Goal: Transaction & Acquisition: Purchase product/service

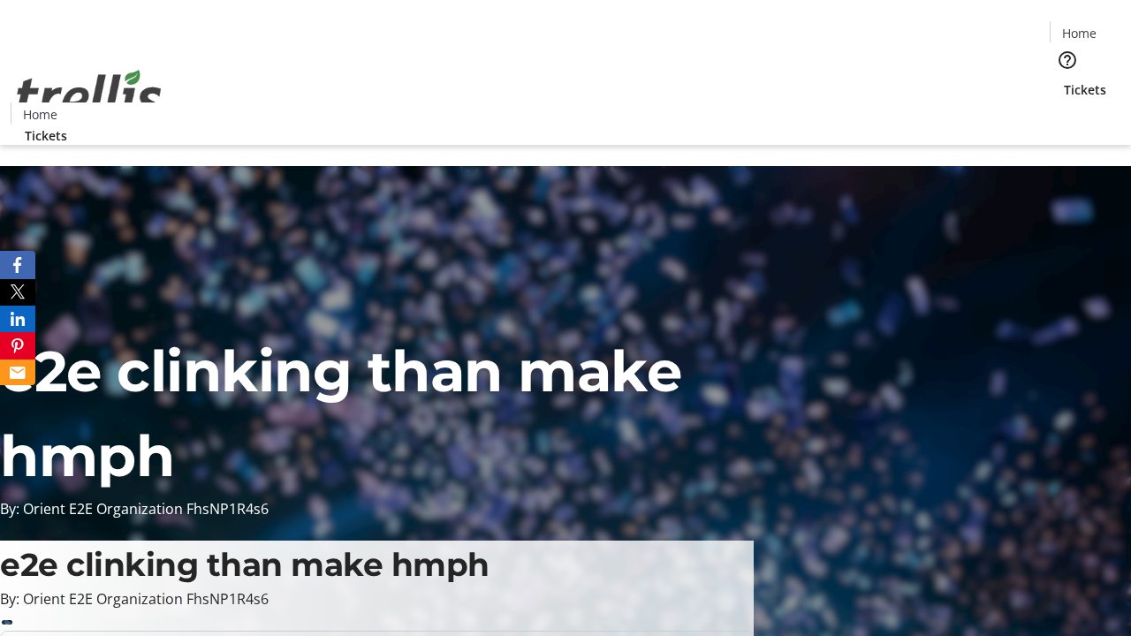
click at [1064, 80] on span "Tickets" at bounding box center [1085, 89] width 42 height 19
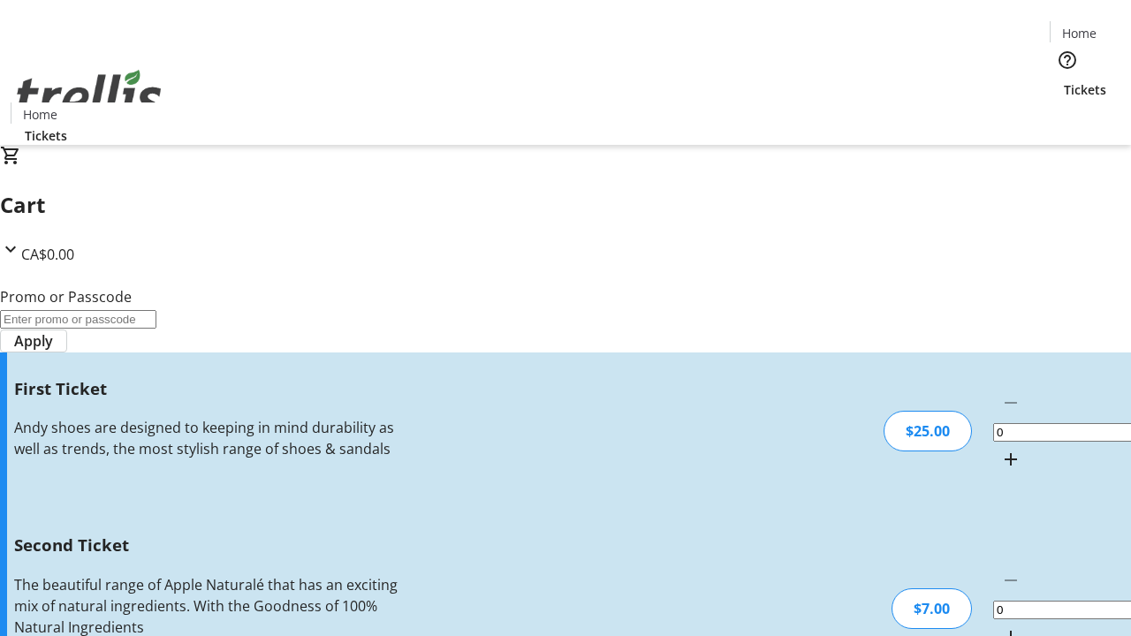
click at [1000, 449] on mat-icon "Increment by one" at bounding box center [1010, 459] width 21 height 21
type input "1"
click at [1000, 627] on mat-icon "Increment by one" at bounding box center [1010, 637] width 21 height 21
type input "2"
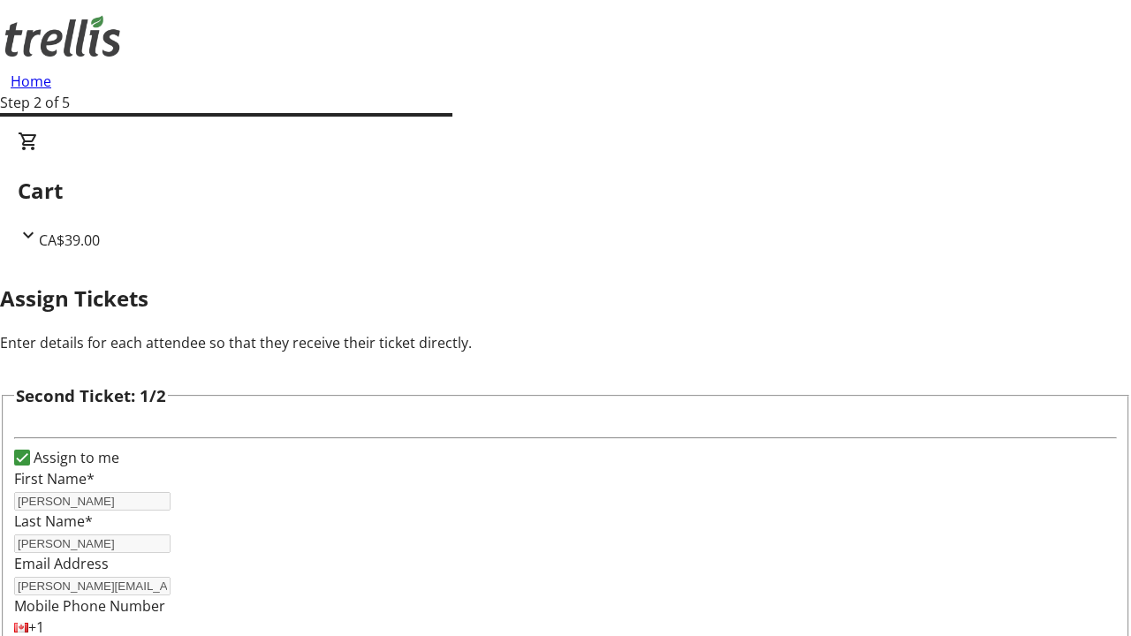
type input "[PERSON_NAME]"
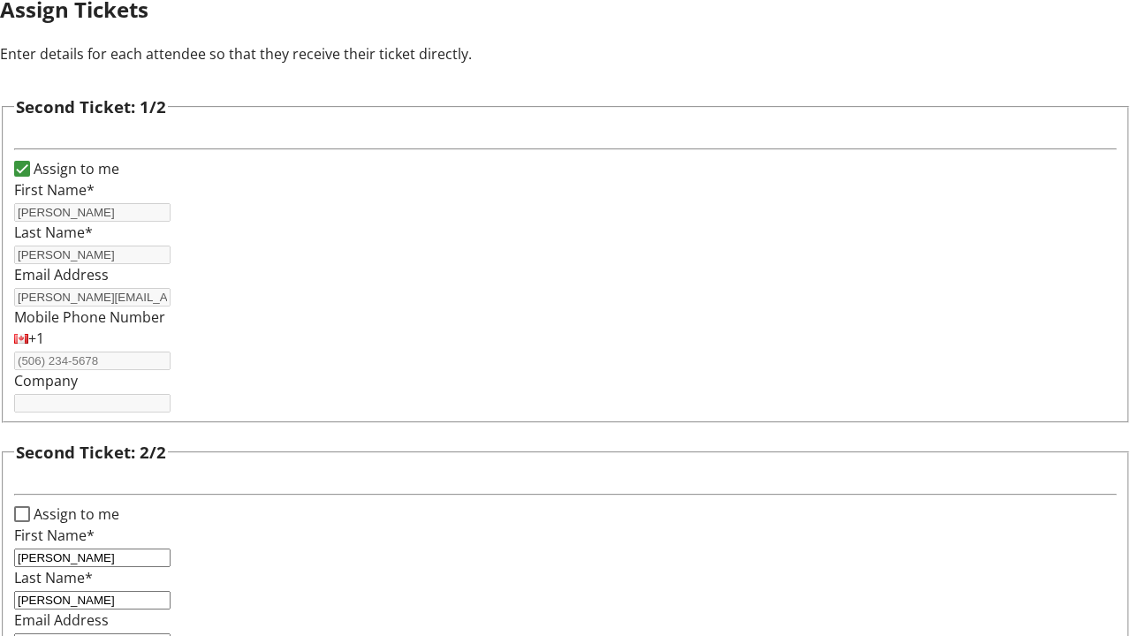
type input "[PERSON_NAME][EMAIL_ADDRESS][DOMAIN_NAME]"
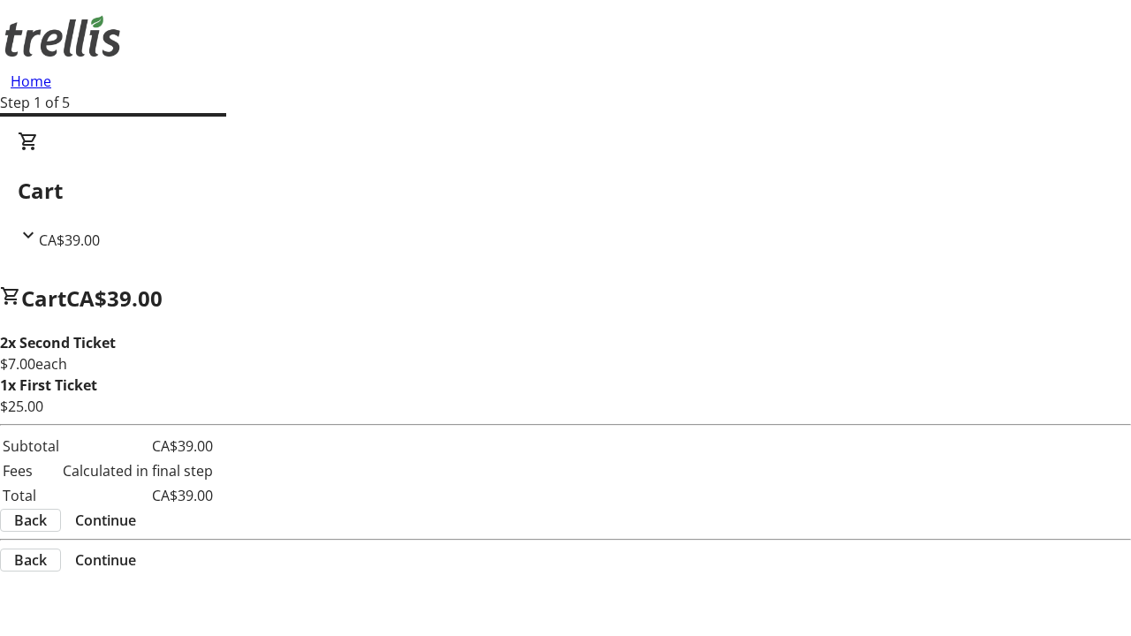
click at [136, 523] on span "Continue" at bounding box center [105, 520] width 61 height 21
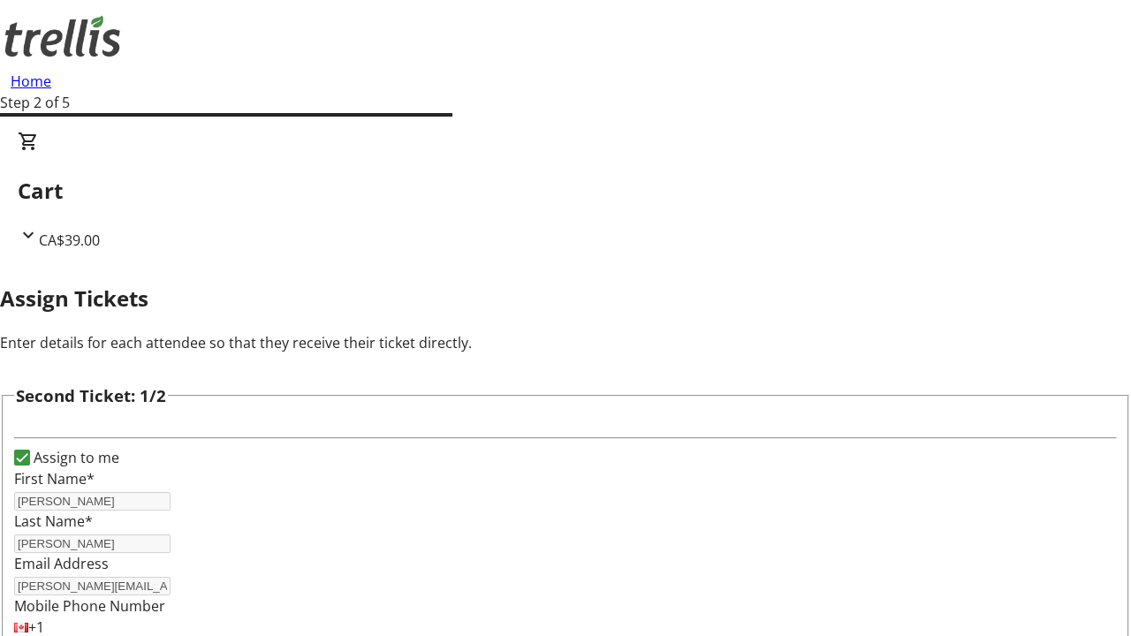
scroll to position [208, 0]
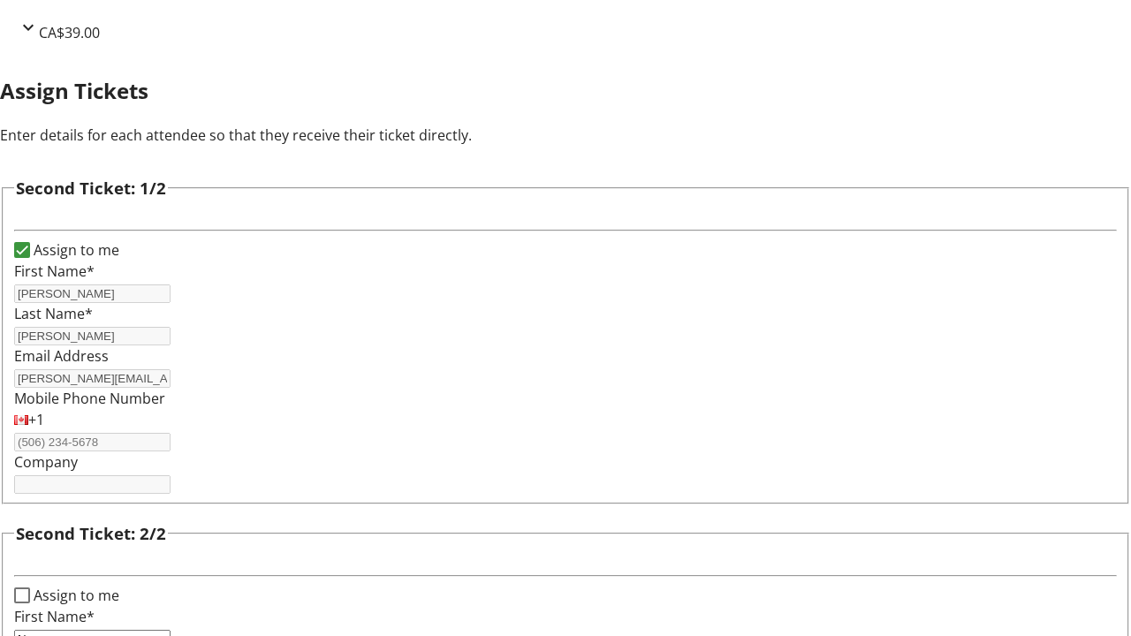
type input "New"
type input "Name"
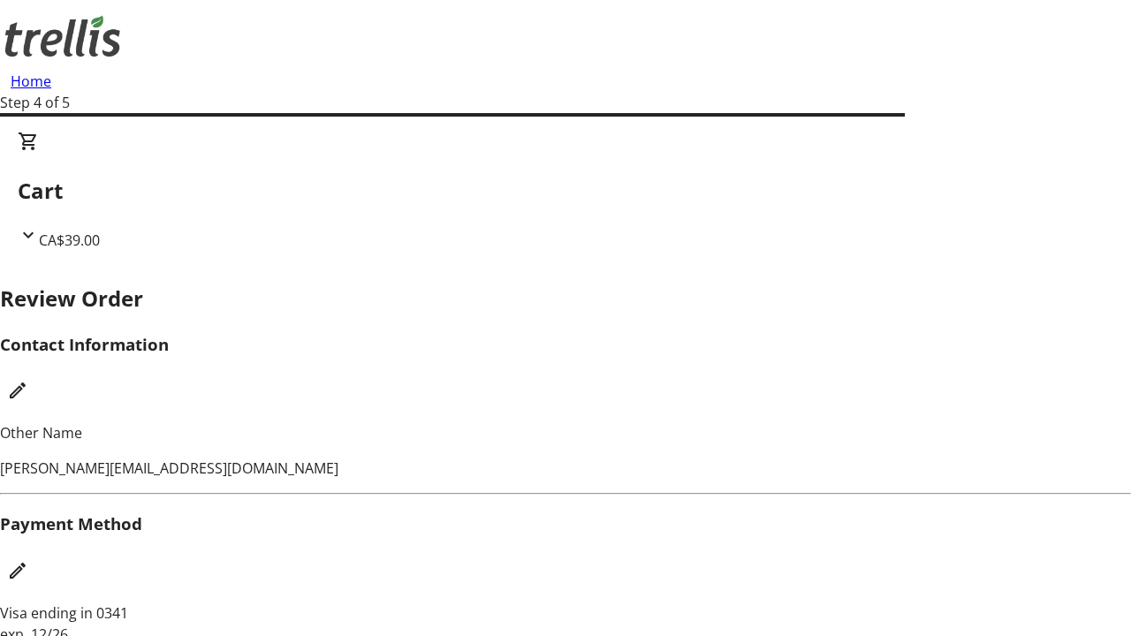
click at [28, 560] on mat-icon "Edit Payment Method" at bounding box center [17, 570] width 21 height 21
